Goal: Transaction & Acquisition: Obtain resource

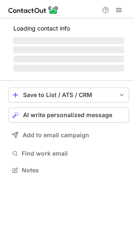
scroll to position [162, 134]
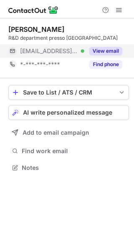
click at [109, 48] on button "View email" at bounding box center [105, 51] width 33 height 8
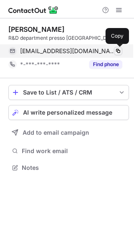
click at [117, 50] on span at bounding box center [118, 51] width 7 height 7
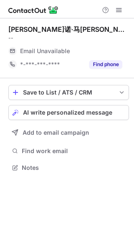
scroll to position [162, 134]
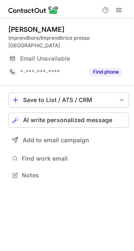
scroll to position [162, 134]
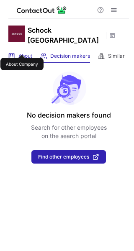
click at [22, 53] on span "About" at bounding box center [25, 56] width 14 height 7
